Goal: Task Accomplishment & Management: Use online tool/utility

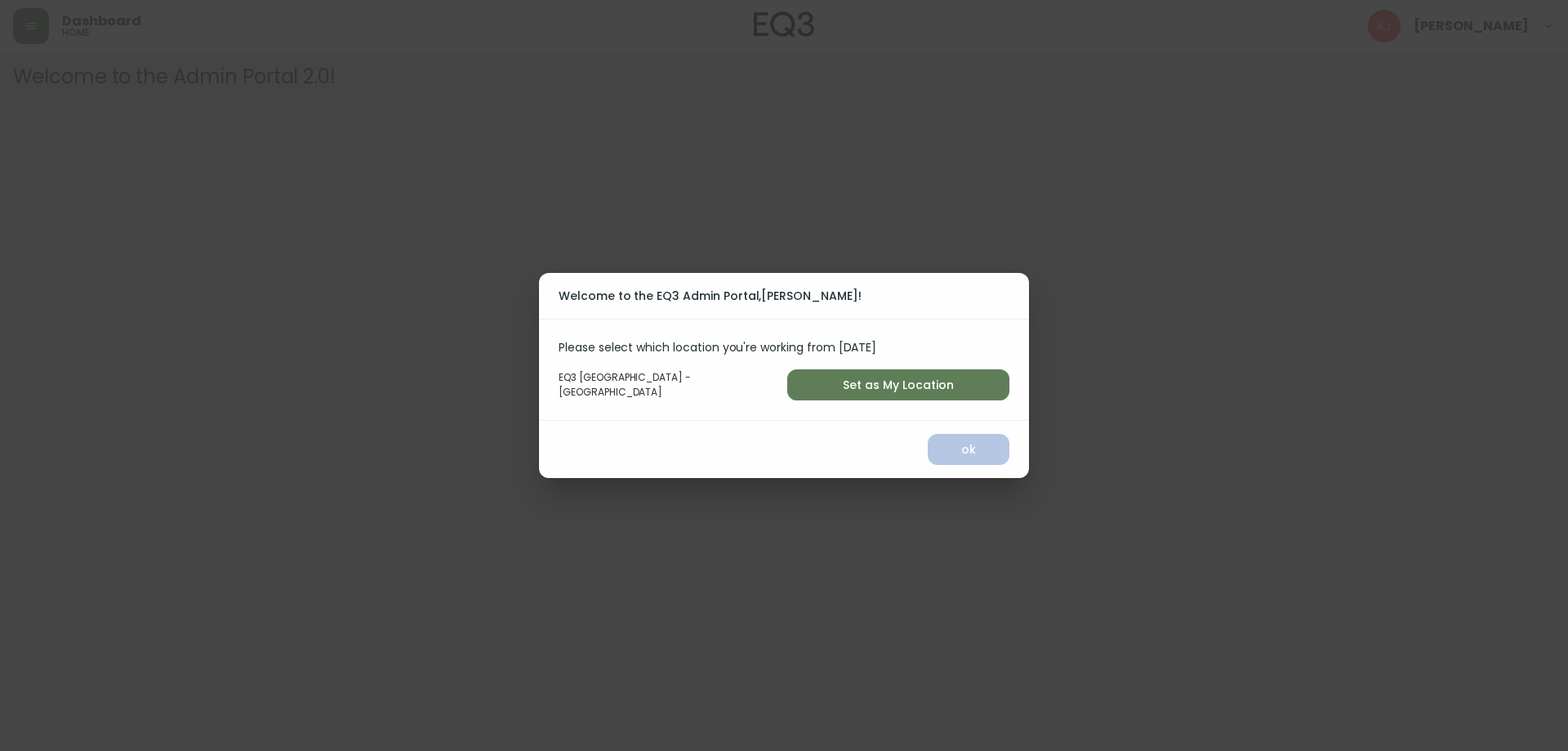
click at [843, 387] on span "Set as My Location" at bounding box center [899, 384] width 196 height 21
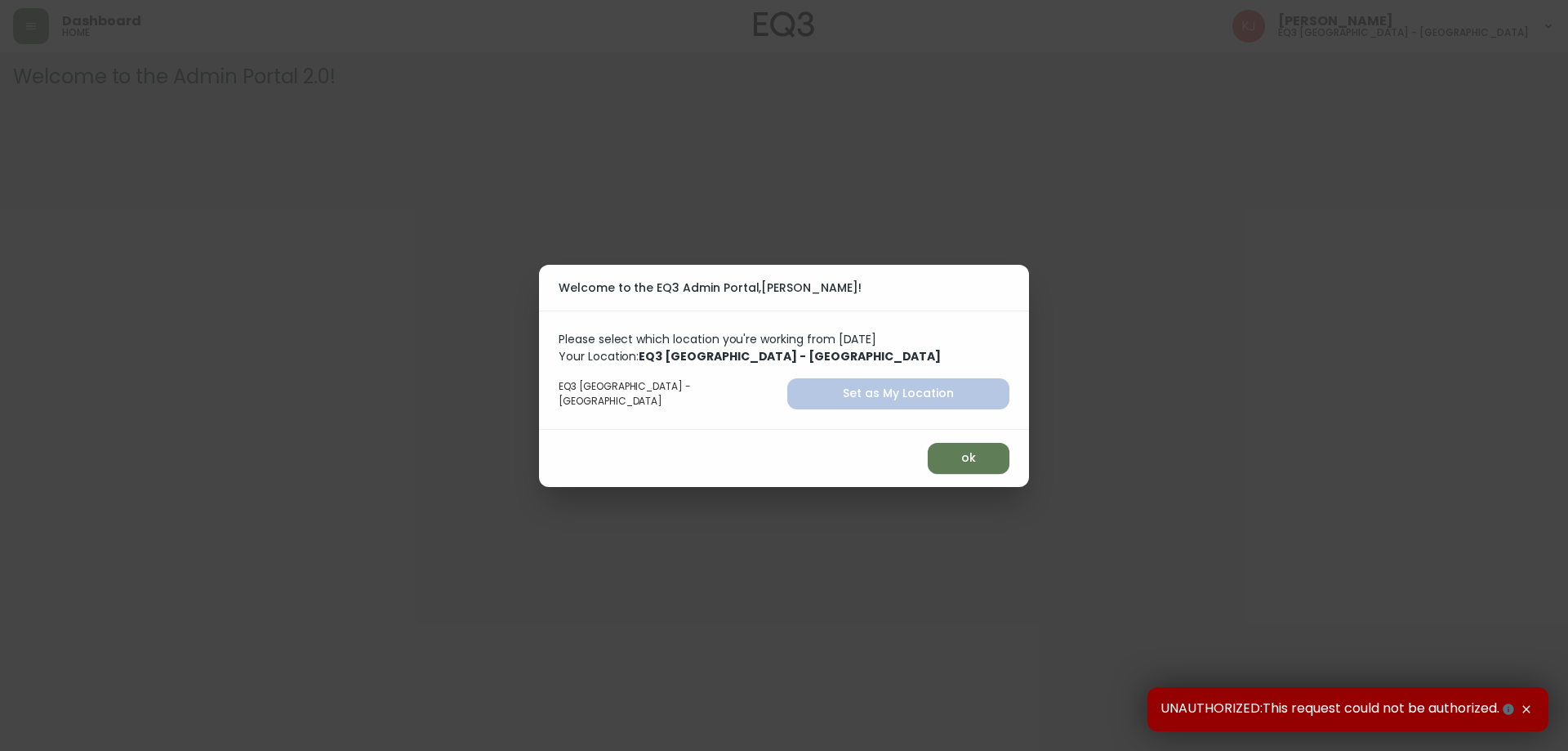
click at [940, 458] on span "ok" at bounding box center [968, 458] width 55 height 21
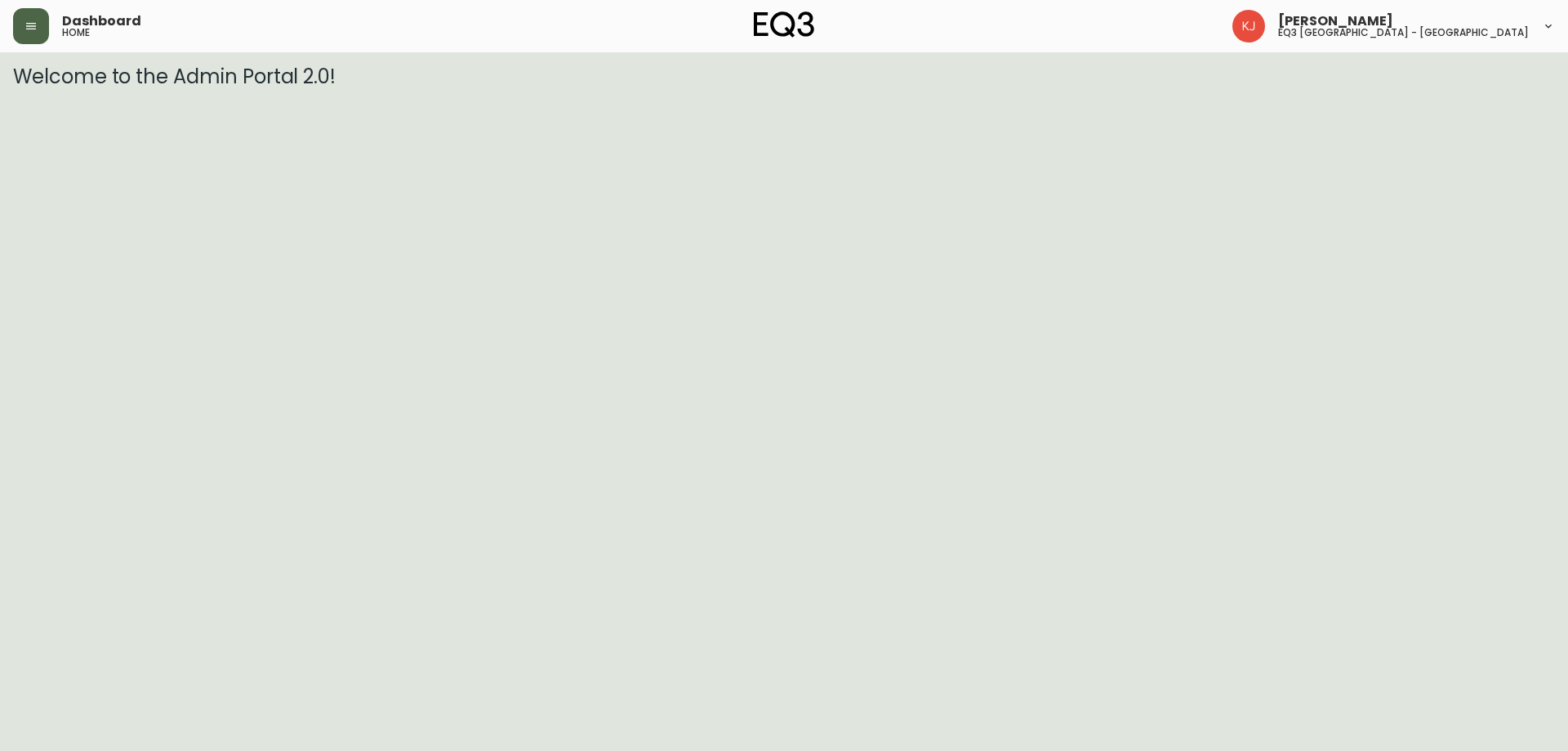
click at [34, 35] on button "button" at bounding box center [31, 26] width 36 height 36
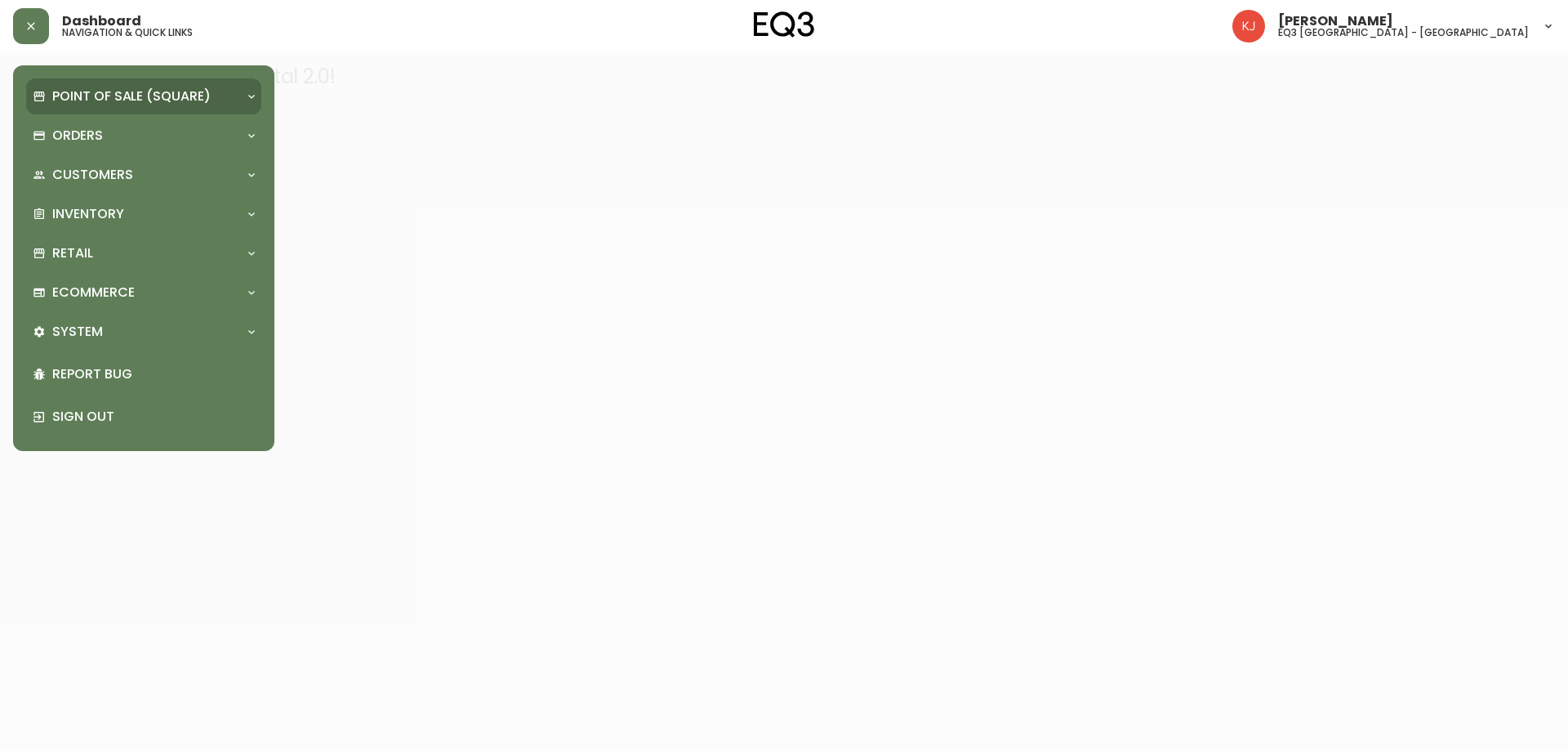
click at [100, 92] on p "Point of Sale (Square)" at bounding box center [132, 96] width 159 height 18
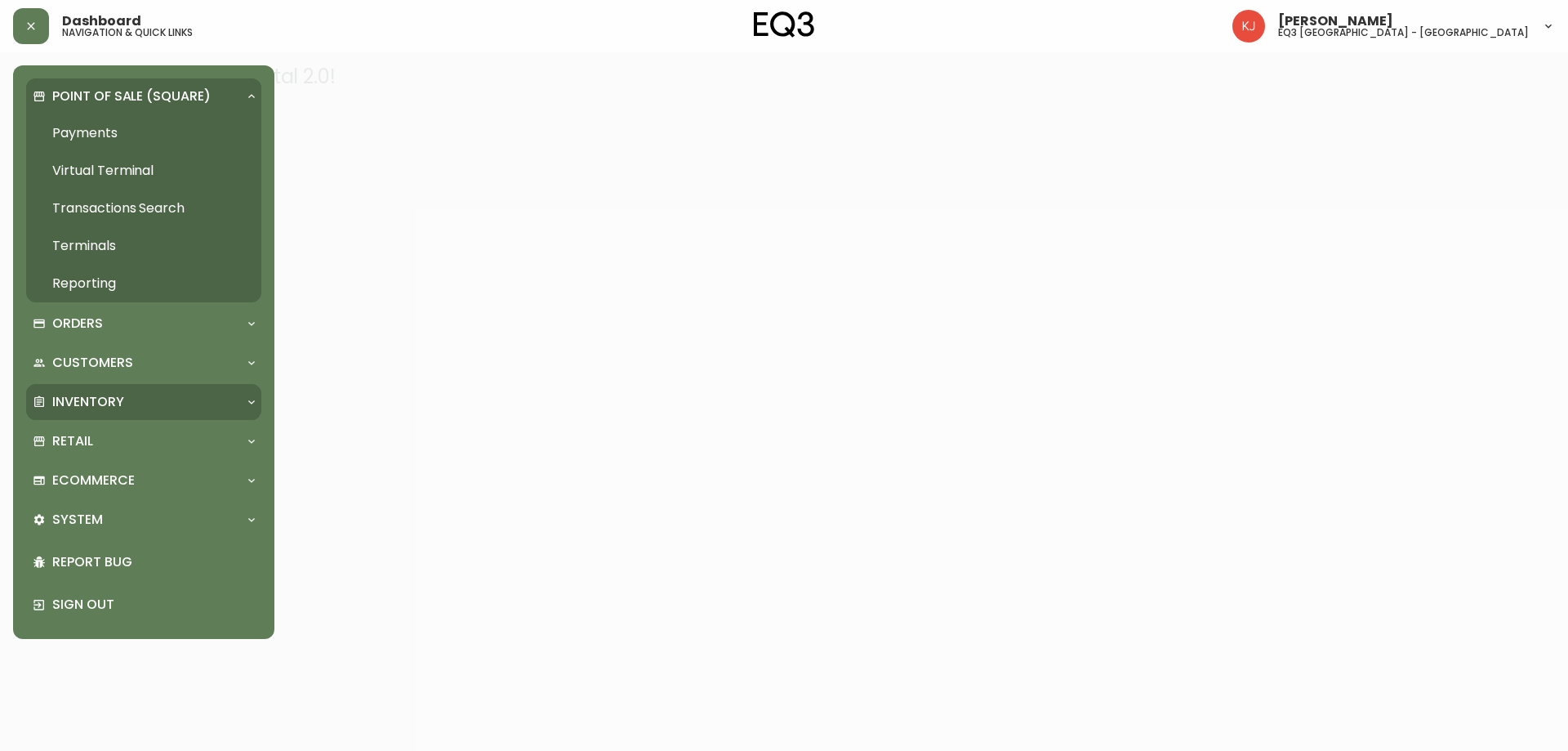
click at [101, 398] on p "Inventory" at bounding box center [88, 402] width 72 height 18
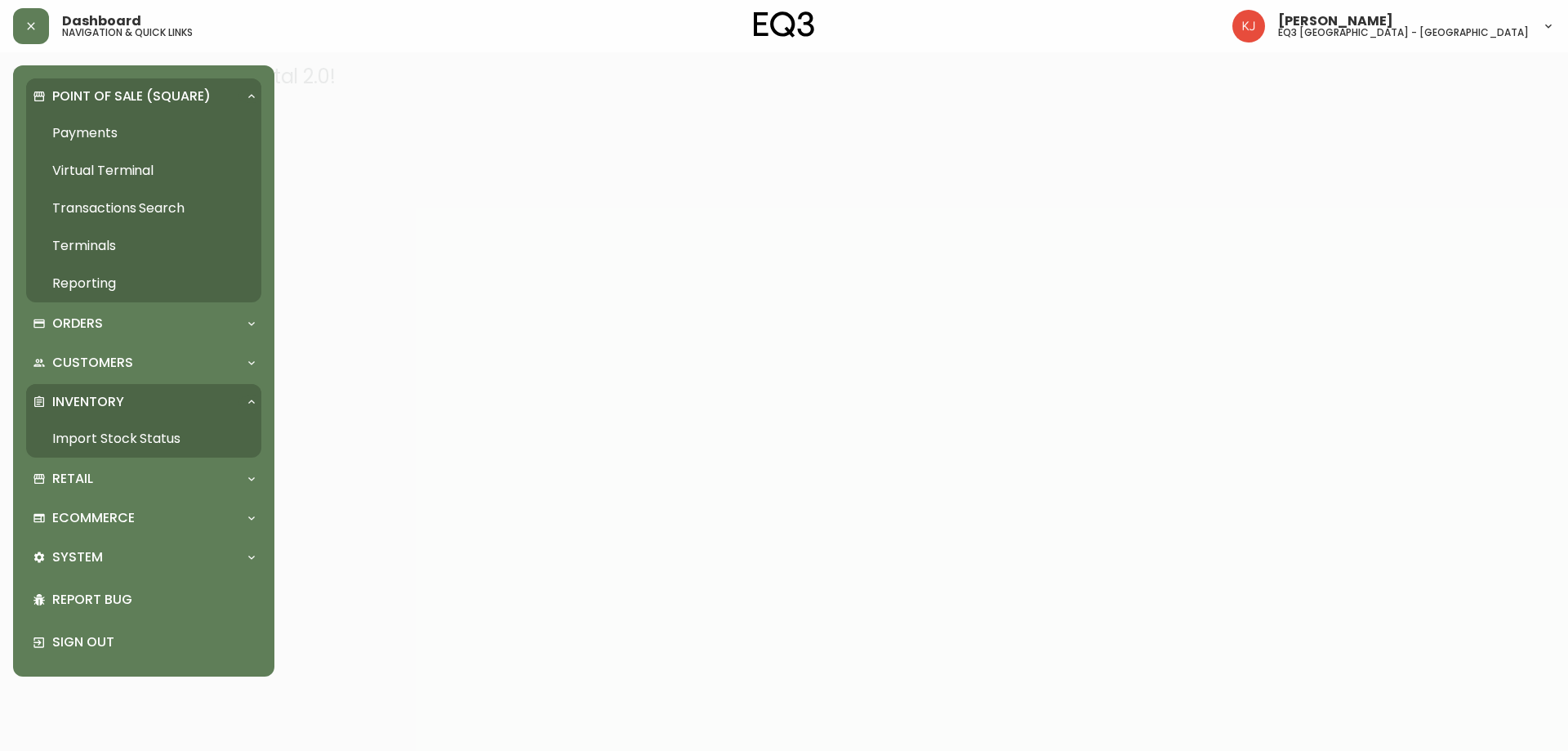
click at [152, 441] on link "Import Stock Status" at bounding box center [144, 439] width 235 height 37
